Goal: Task Accomplishment & Management: Complete application form

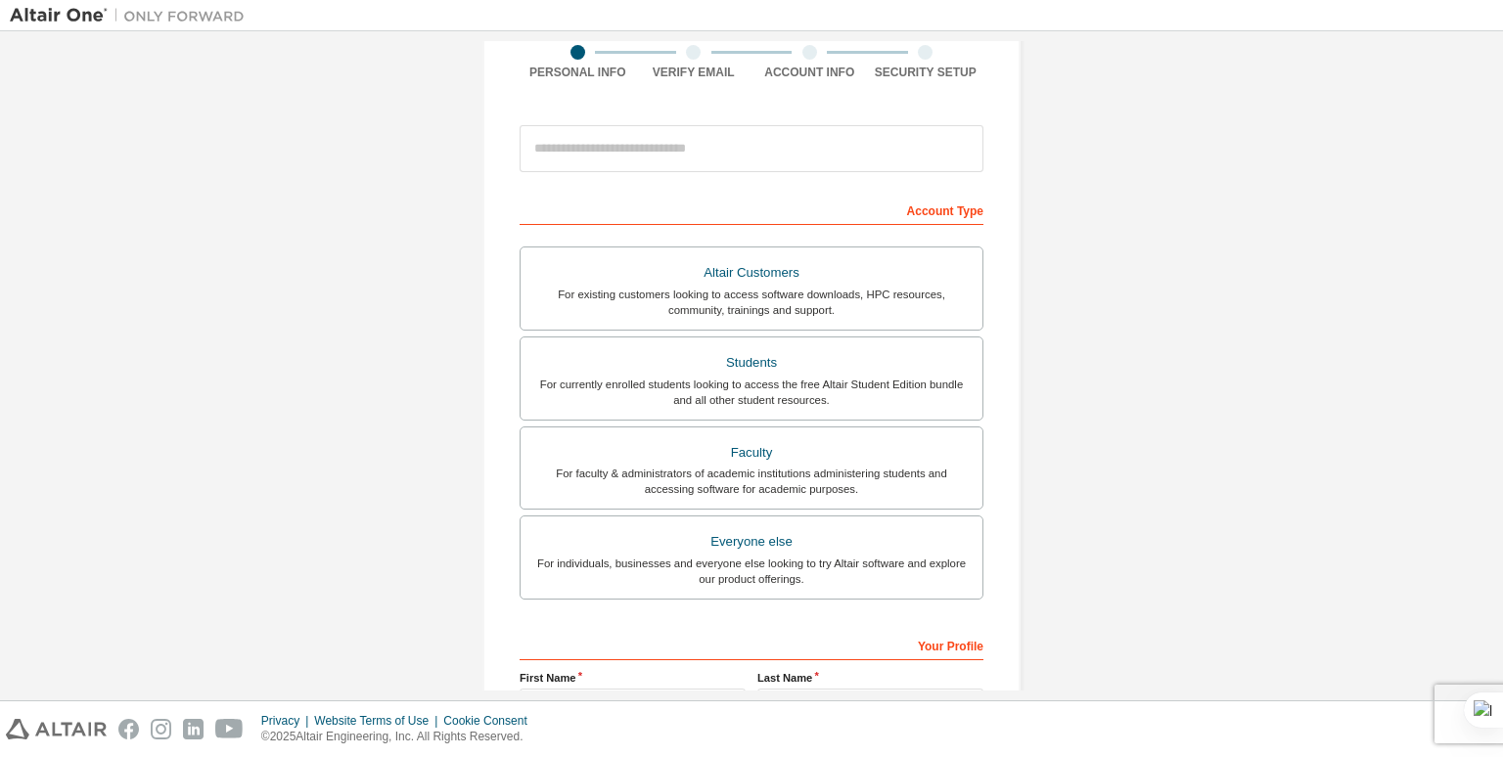
scroll to position [160, 0]
click at [732, 350] on div "Students" at bounding box center [751, 361] width 438 height 27
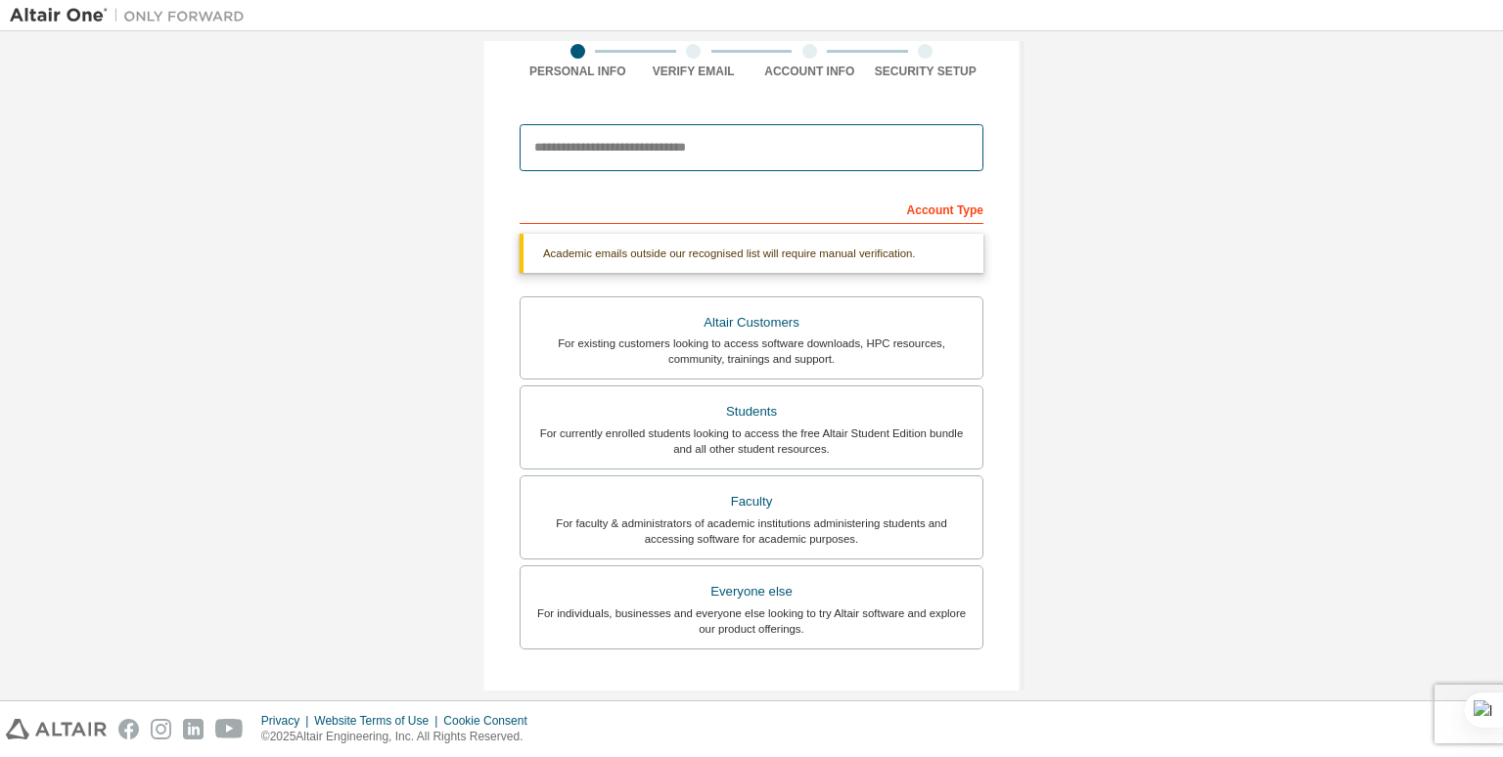
click at [727, 156] on input "email" at bounding box center [752, 147] width 464 height 47
type input "**********"
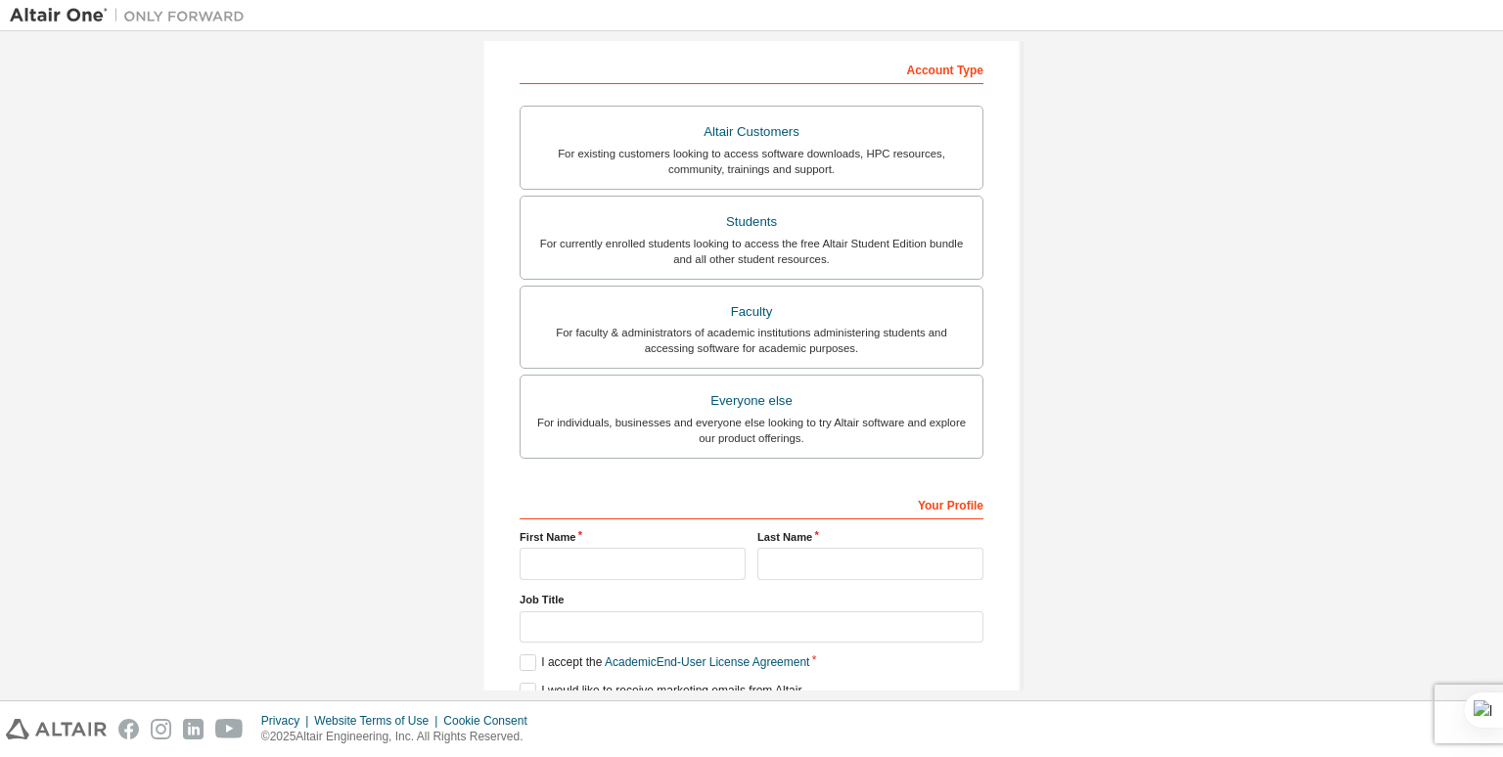
scroll to position [383, 0]
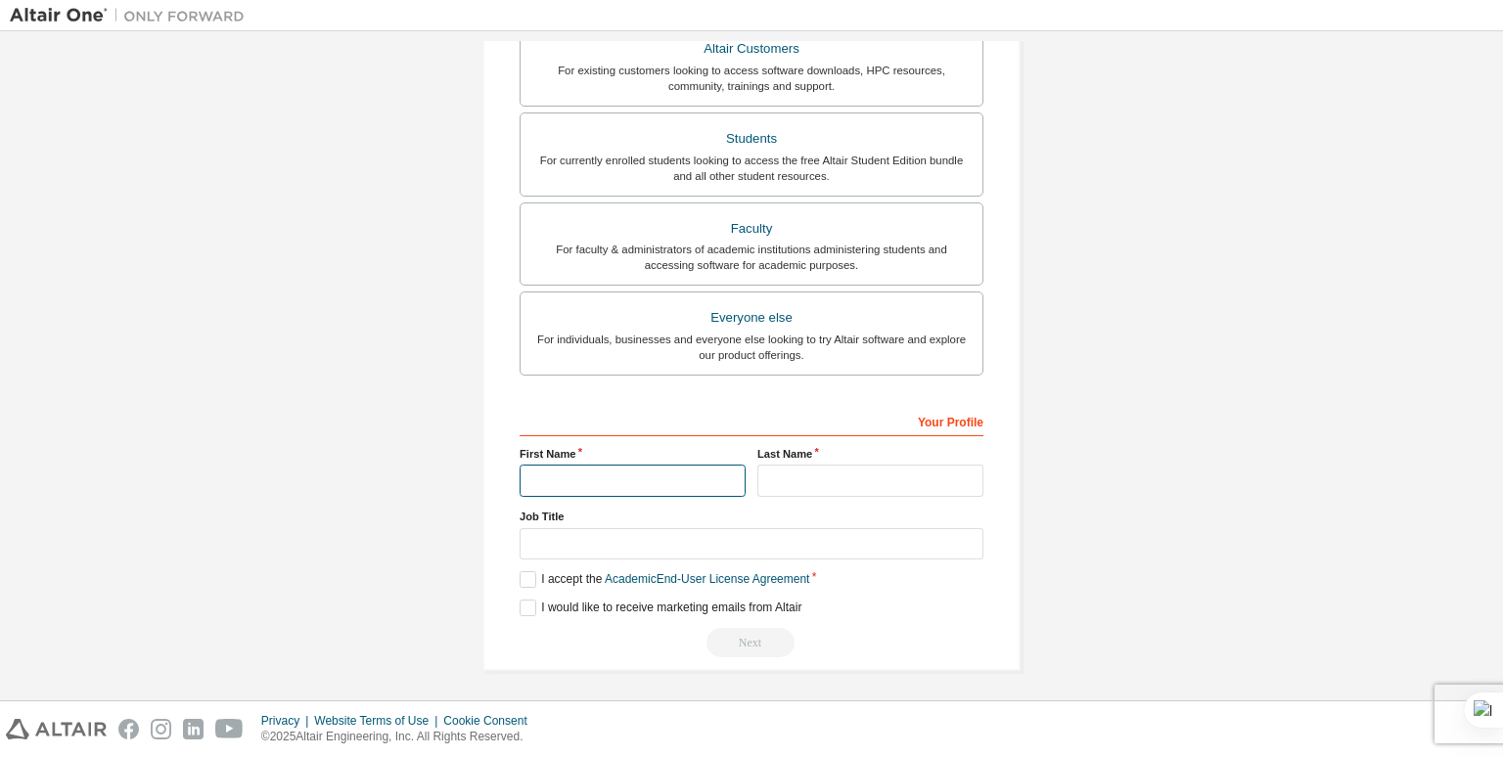
click at [662, 479] on input "text" at bounding box center [633, 481] width 226 height 32
type input "**********"
click at [774, 480] on input "text" at bounding box center [870, 481] width 226 height 32
type input "****"
click at [525, 612] on label "I would like to receive marketing emails from Altair" at bounding box center [661, 608] width 282 height 17
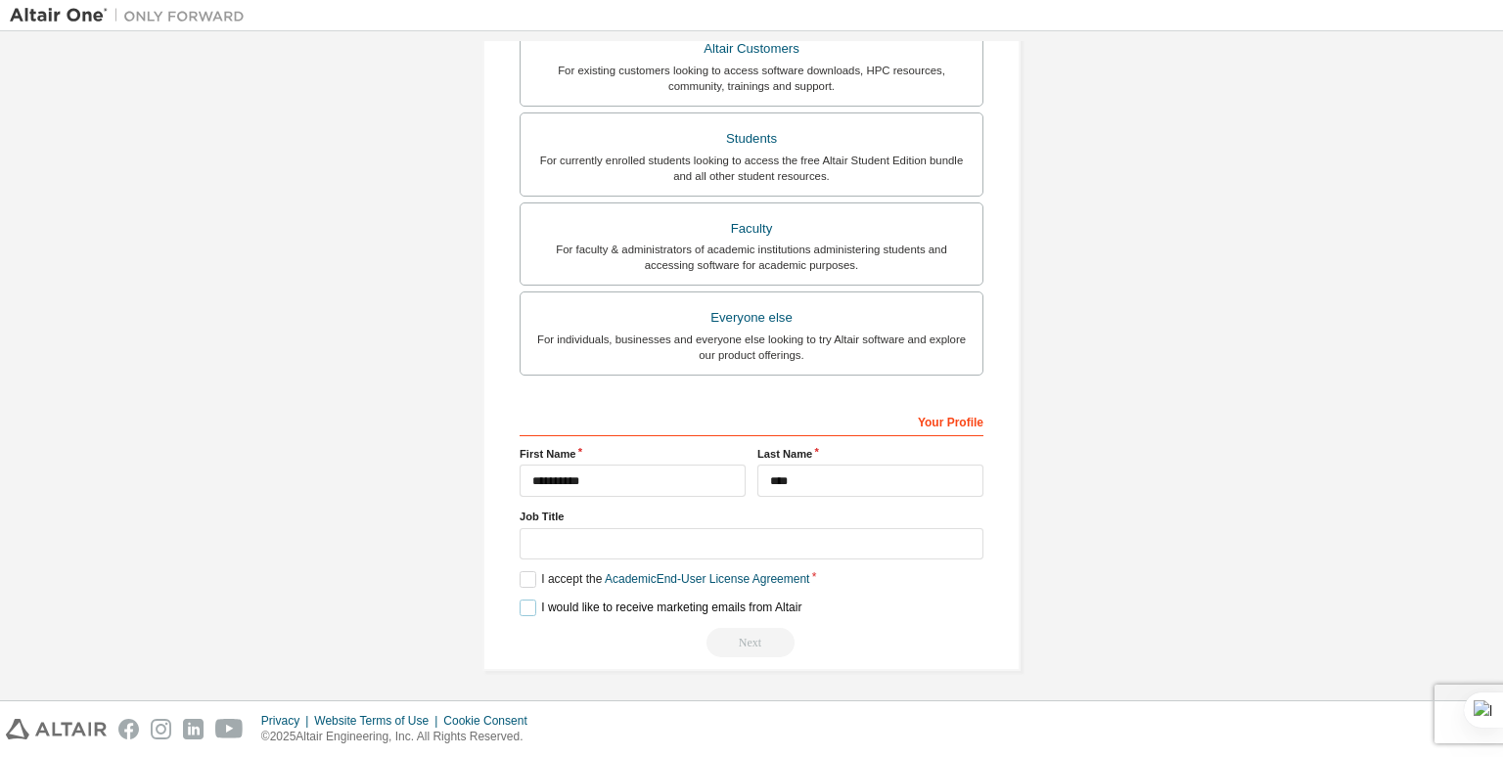
click at [525, 612] on label "I would like to receive marketing emails from Altair" at bounding box center [661, 608] width 282 height 17
click at [523, 574] on label "I accept the Academic End-User License Agreement" at bounding box center [665, 579] width 290 height 17
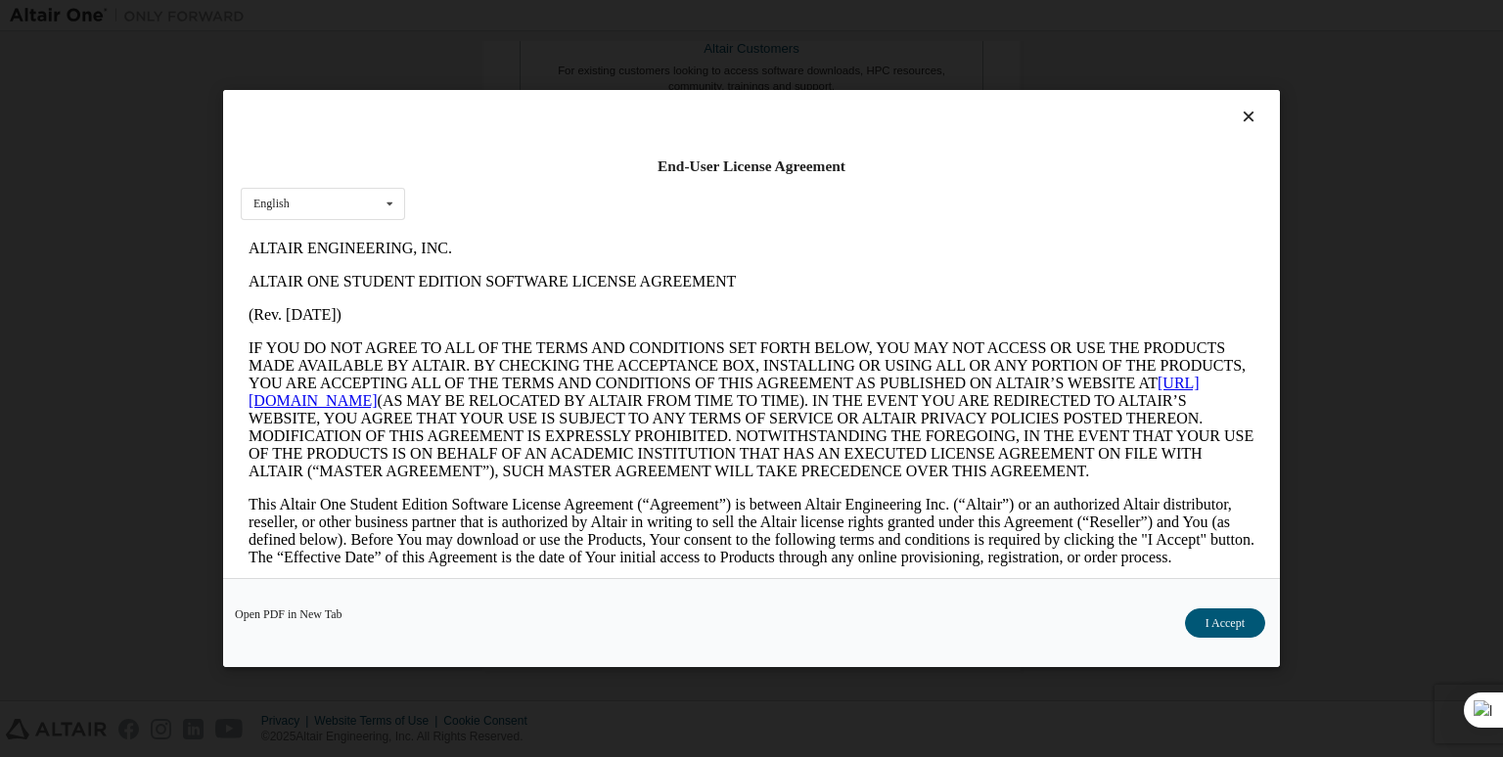
scroll to position [0, 0]
click at [1229, 619] on button "I Accept" at bounding box center [1225, 623] width 80 height 29
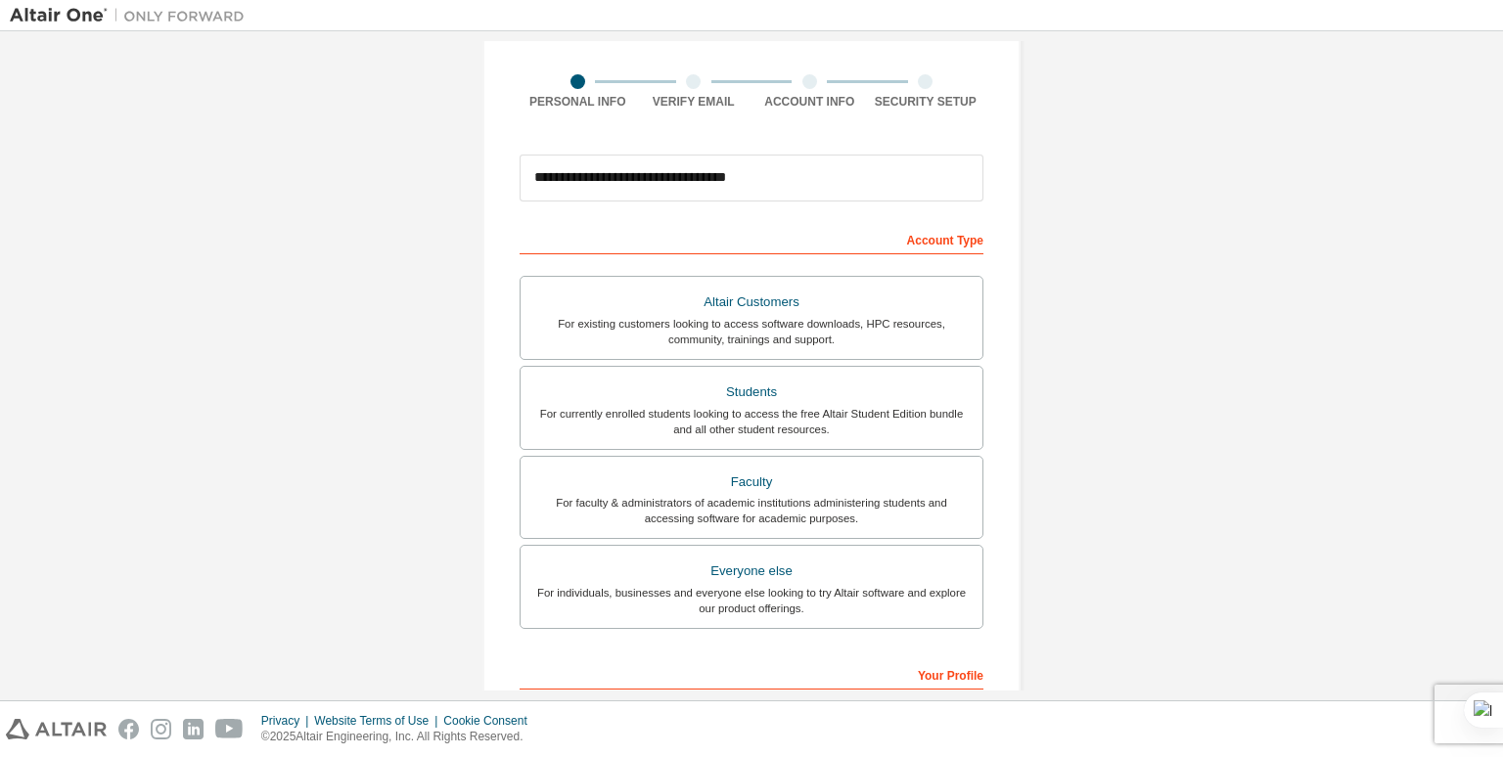
scroll to position [383, 0]
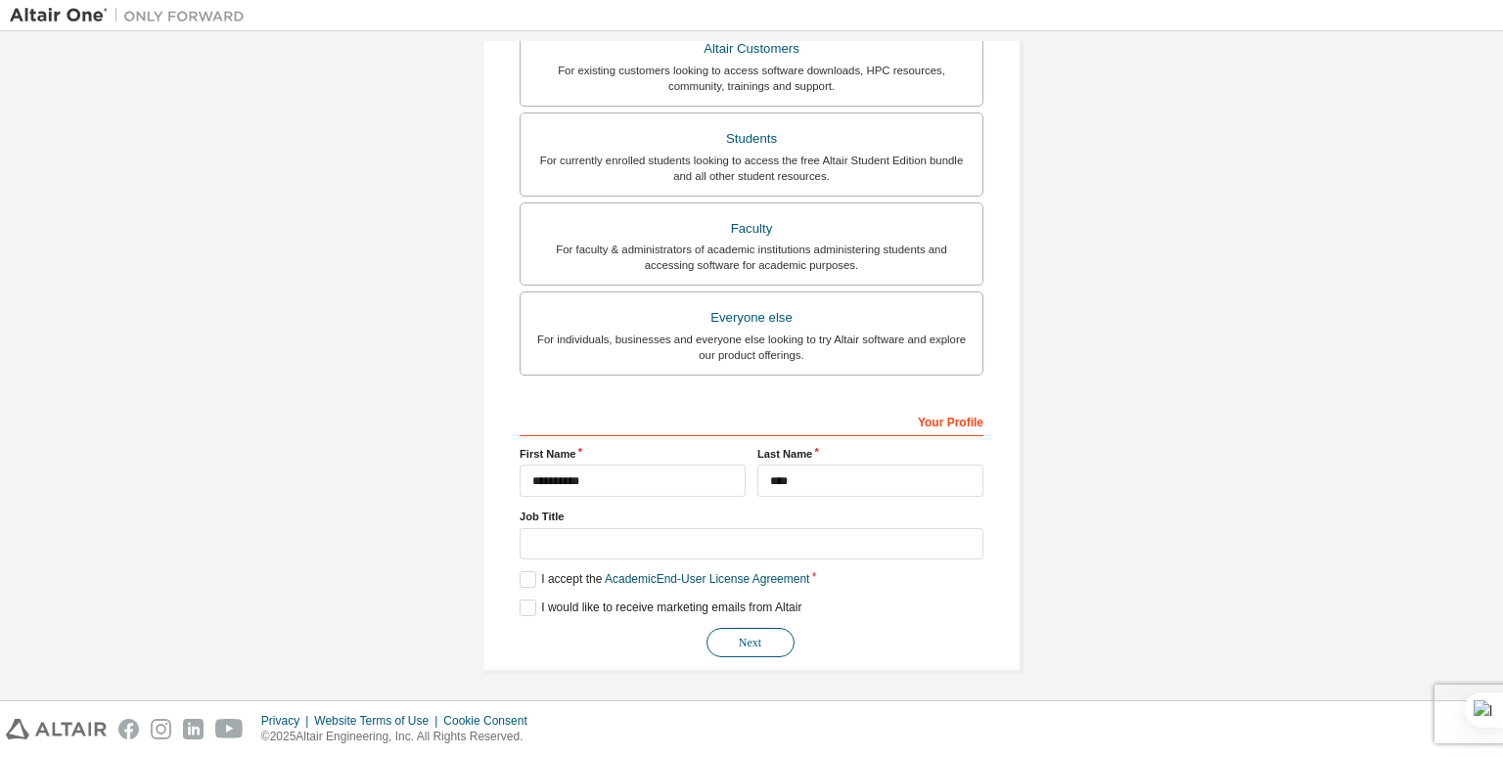
click at [769, 632] on button "Next" at bounding box center [751, 642] width 88 height 29
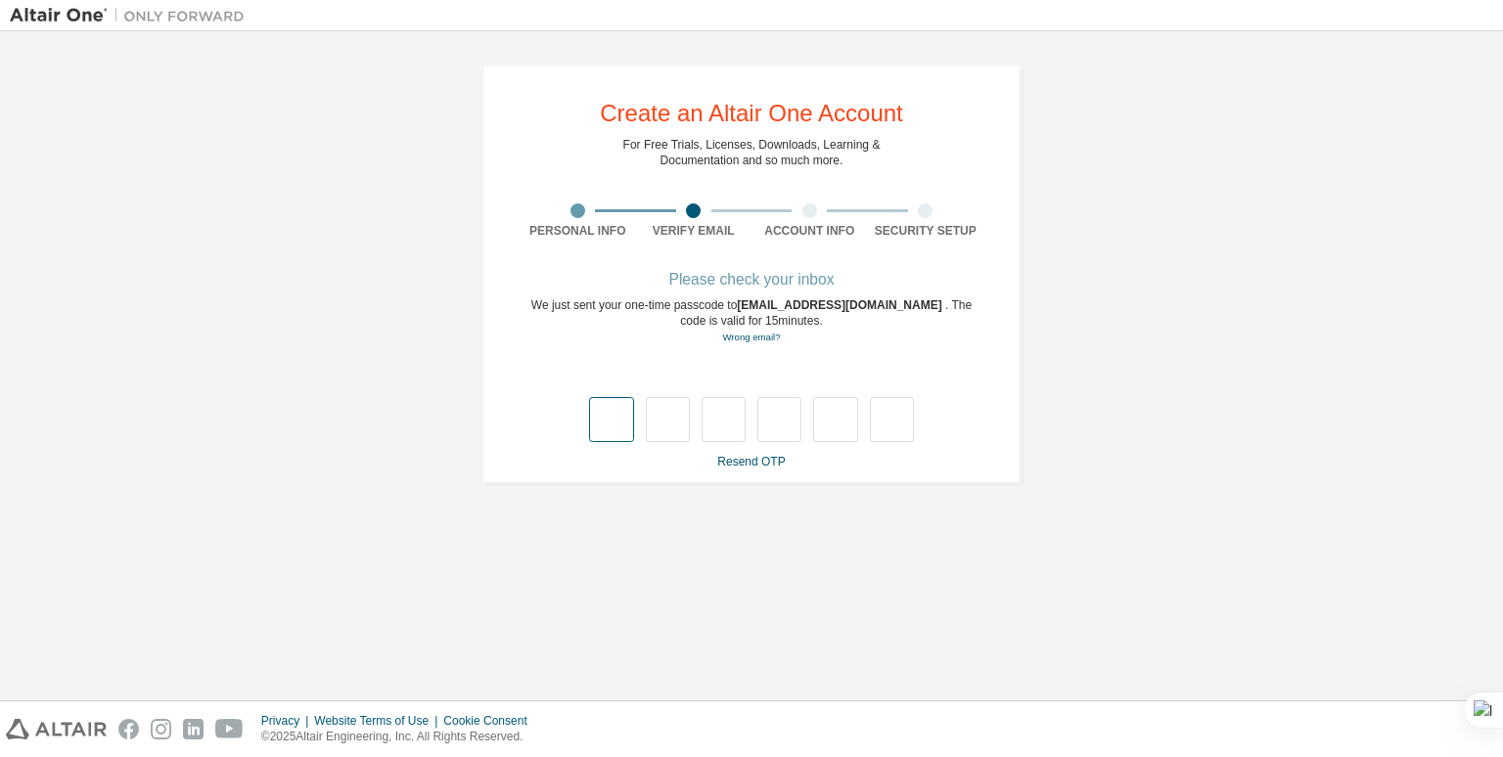
click at [612, 423] on input "text" at bounding box center [611, 419] width 44 height 45
type input "*"
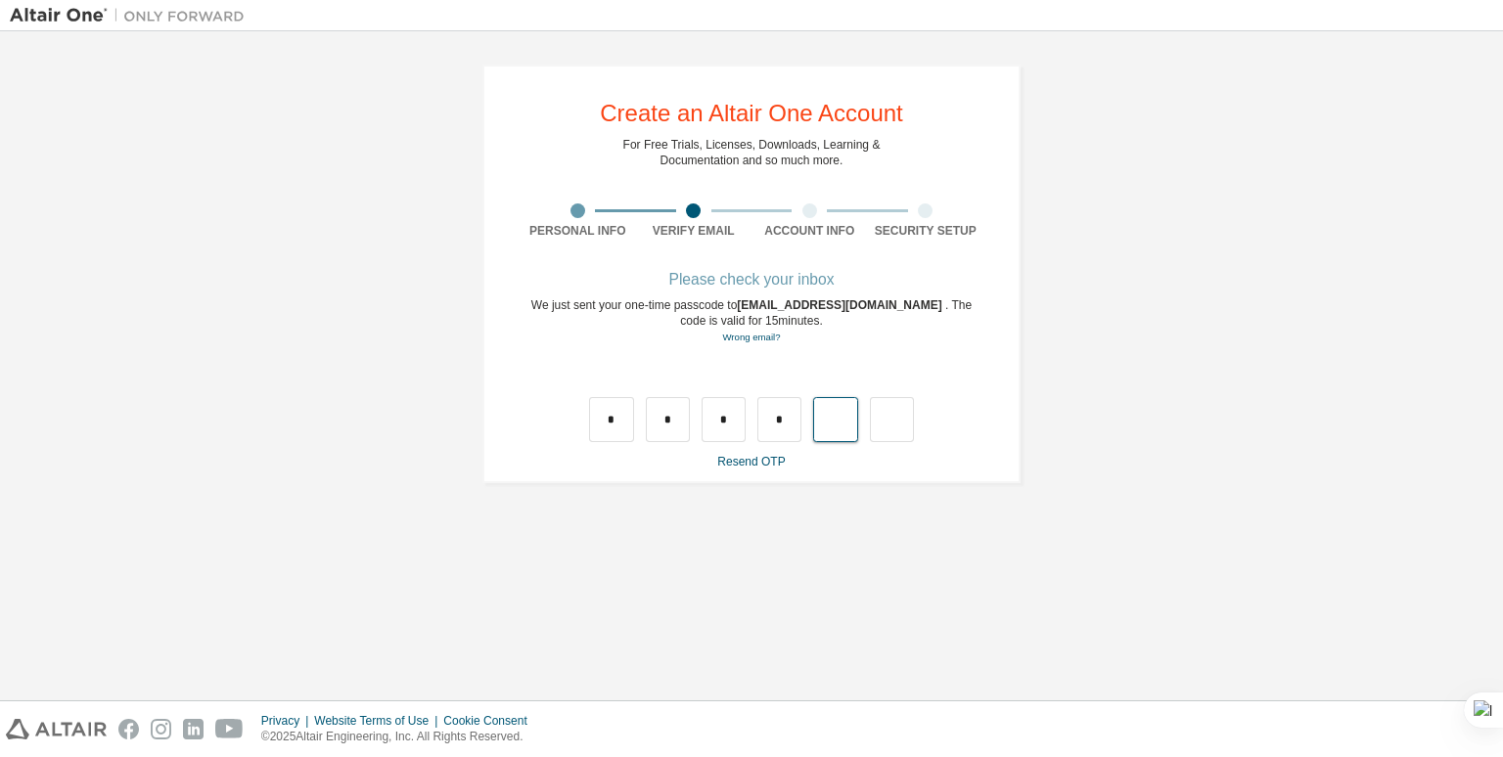
type input "*"
